Goal: Information Seeking & Learning: Learn about a topic

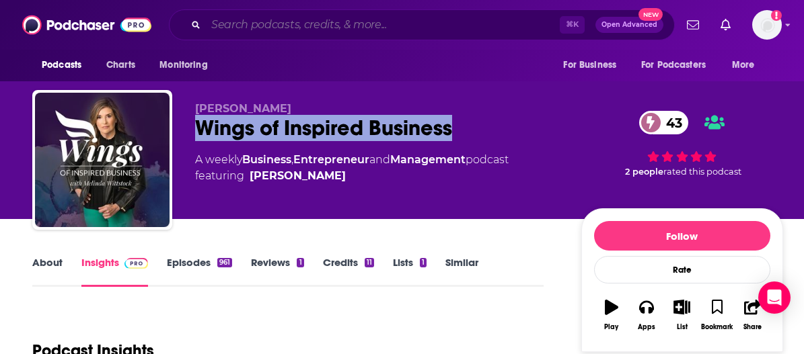
click at [315, 27] on input "Search podcasts, credits, & more..." at bounding box center [383, 25] width 354 height 22
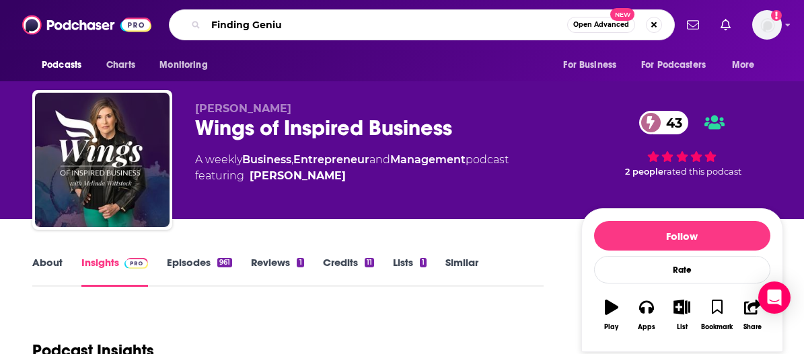
type input "Finding Genius"
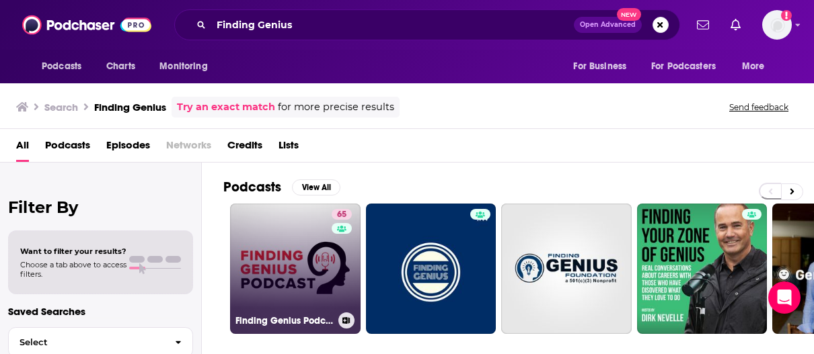
click at [282, 274] on link "65 Finding Genius Podcast" at bounding box center [295, 269] width 130 height 130
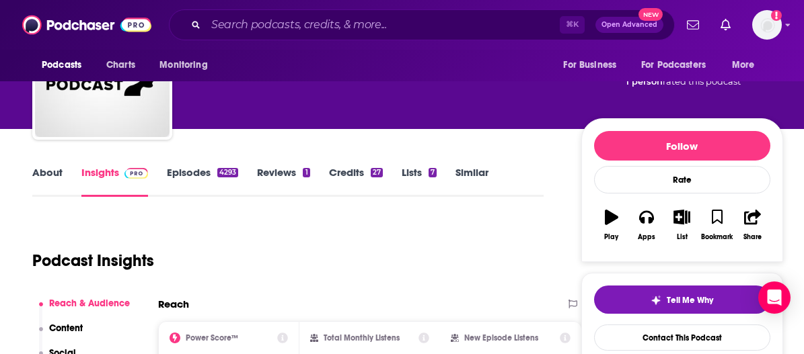
scroll to position [89, 0]
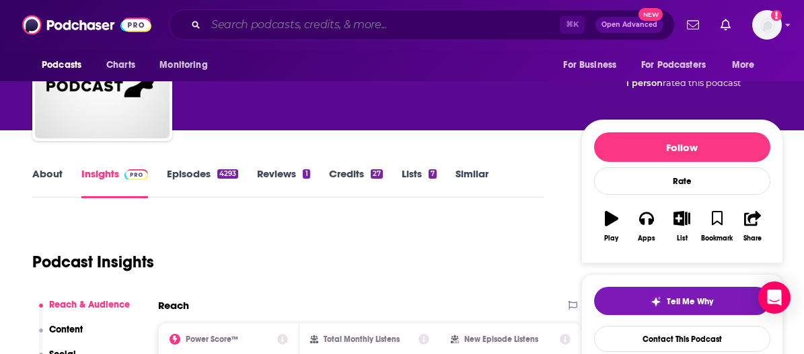
click at [303, 25] on input "Search podcasts, credits, & more..." at bounding box center [383, 25] width 354 height 22
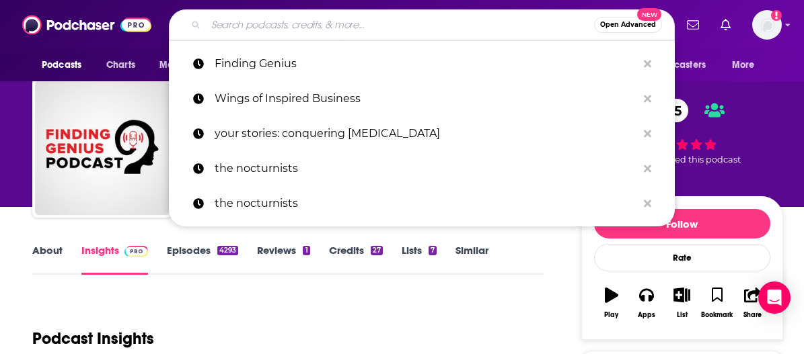
scroll to position [0, 0]
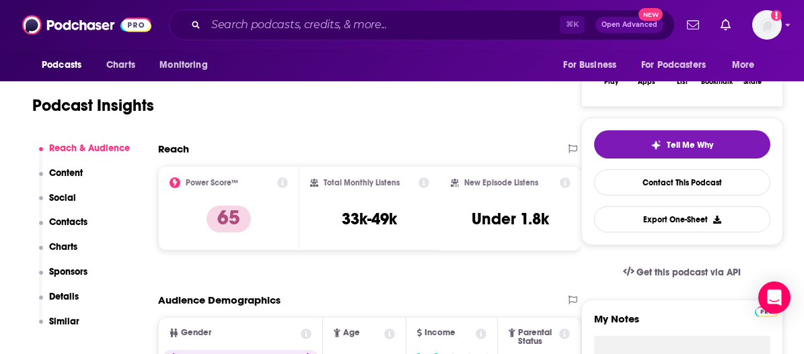
click at [383, 297] on div "Audience Demographics" at bounding box center [355, 300] width 395 height 13
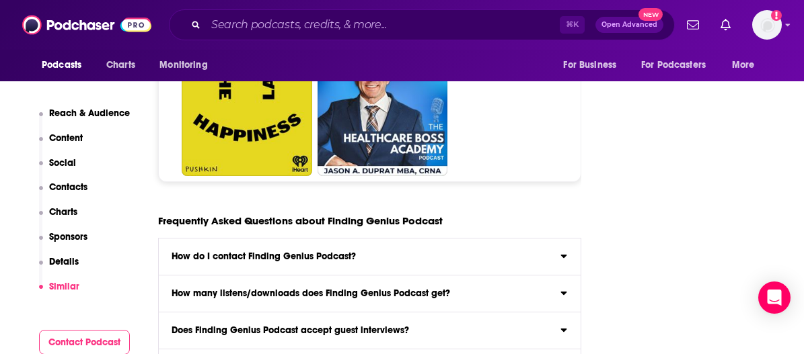
scroll to position [6958, 0]
